Goal: Check status: Check status

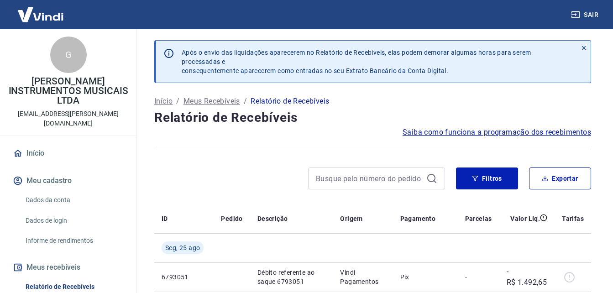
drag, startPoint x: 57, startPoint y: 233, endPoint x: 60, endPoint y: 237, distance: 5.8
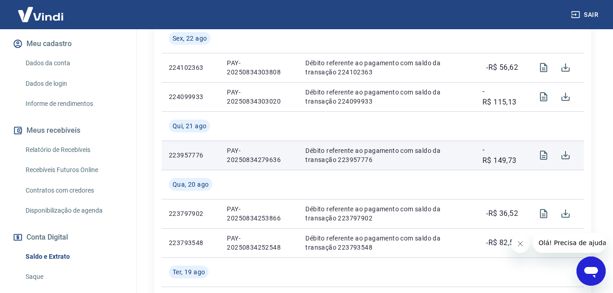
scroll to position [320, 0]
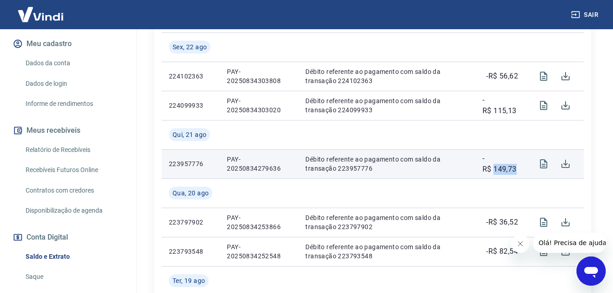
drag, startPoint x: 494, startPoint y: 172, endPoint x: 516, endPoint y: 173, distance: 22.9
click at [516, 173] on p "-R$ 149,73" at bounding box center [501, 164] width 36 height 22
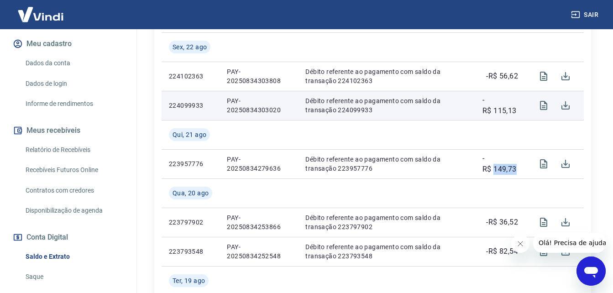
scroll to position [274, 0]
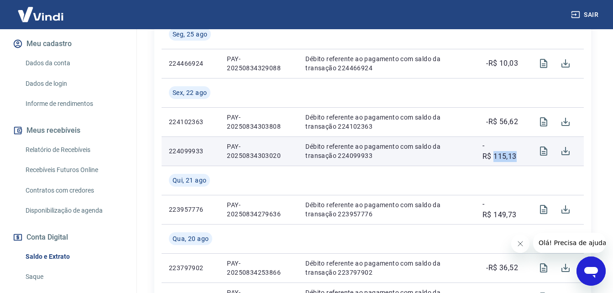
drag, startPoint x: 495, startPoint y: 158, endPoint x: 520, endPoint y: 159, distance: 25.1
click at [520, 159] on td "-R$ 115,13" at bounding box center [500, 151] width 50 height 29
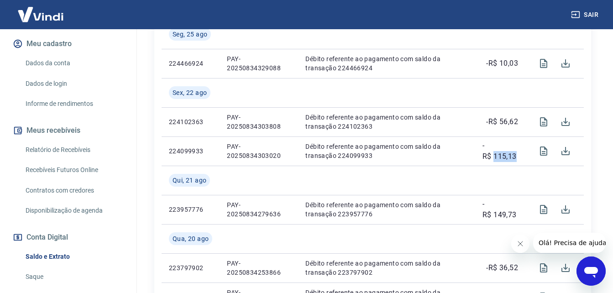
copy p "115,13"
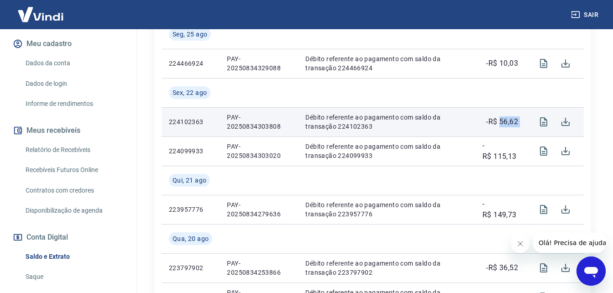
drag, startPoint x: 500, startPoint y: 121, endPoint x: 526, endPoint y: 122, distance: 27.0
click at [526, 122] on tr "224102363 PAY-20250834303808 Débito referente ao pagamento com saldo da transaç…" at bounding box center [373, 121] width 422 height 29
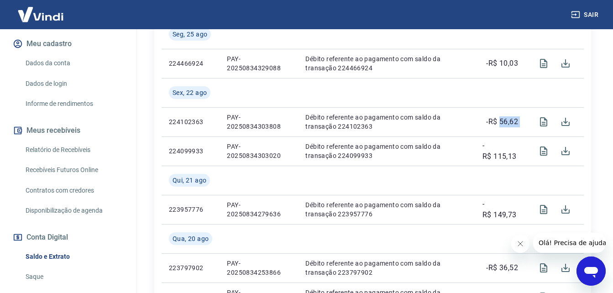
copy tr "56,62"
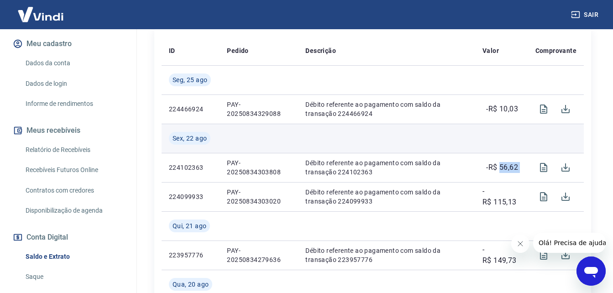
scroll to position [183, 0]
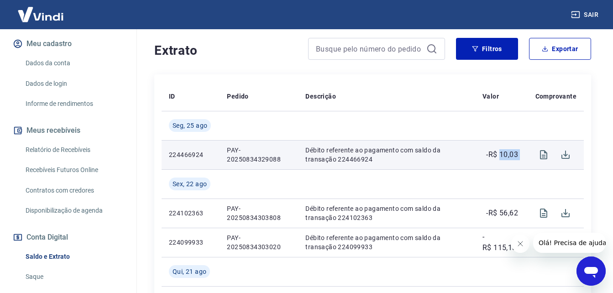
drag, startPoint x: 501, startPoint y: 156, endPoint x: 526, endPoint y: 156, distance: 24.2
click at [526, 156] on tr "224466924 PAY-20250834329088 Débito referente ao pagamento com saldo da transaç…" at bounding box center [373, 154] width 422 height 29
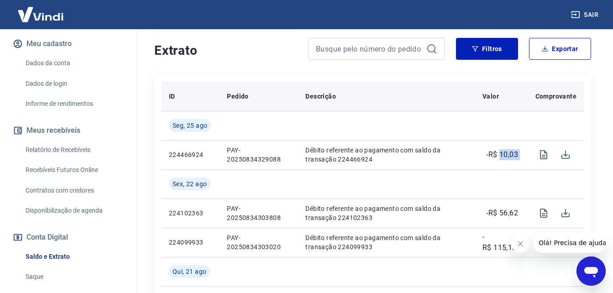
copy tr "10,03"
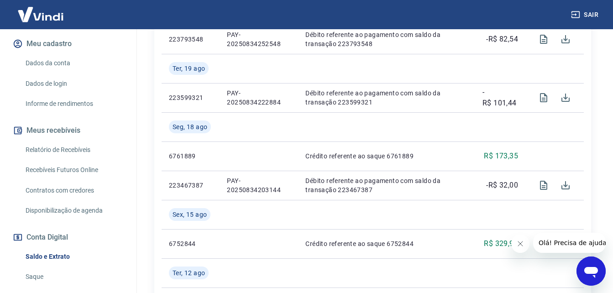
scroll to position [548, 0]
